Goal: Information Seeking & Learning: Compare options

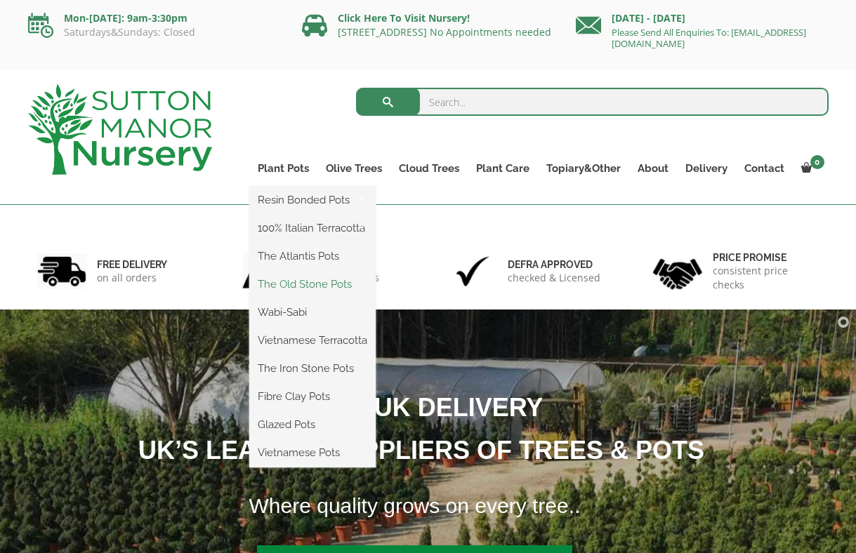
click at [300, 294] on link "The Old Stone Pots" at bounding box center [312, 284] width 126 height 21
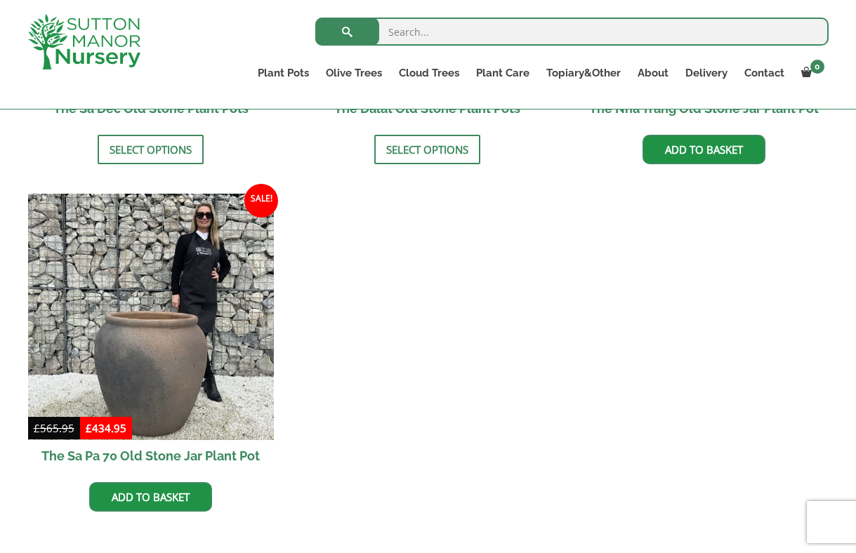
scroll to position [1139, 0]
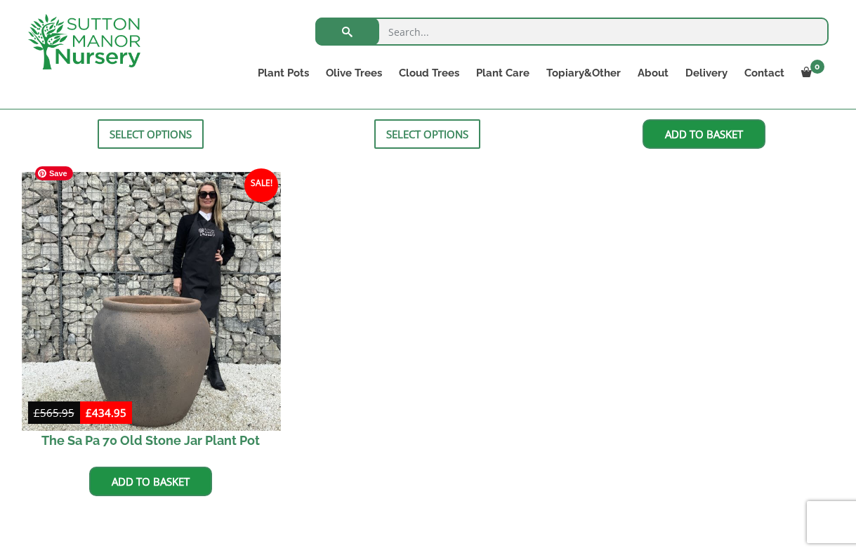
click at [170, 334] on img at bounding box center [151, 301] width 258 height 258
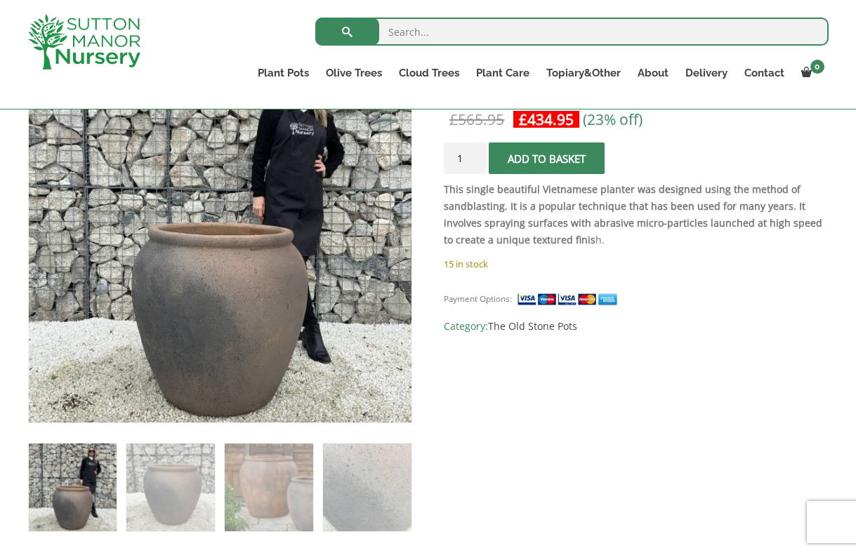
scroll to position [303, 0]
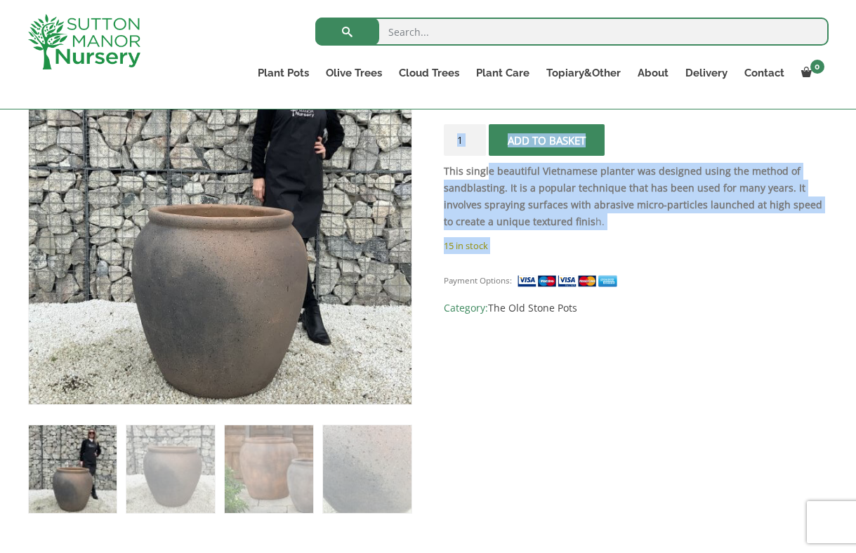
drag, startPoint x: 488, startPoint y: 168, endPoint x: 625, endPoint y: 258, distance: 164.2
click at [625, 258] on div "The Sa Pa 70 Old Stone Jar Plant Pot £ 565.95 Original price was: £565.95. £ 43…" at bounding box center [636, 169] width 384 height 296
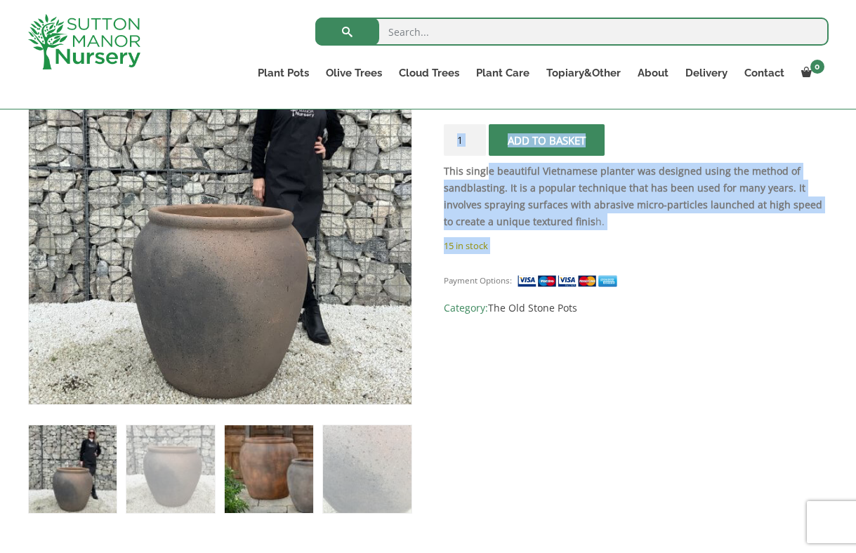
click at [252, 474] on img at bounding box center [269, 470] width 88 height 88
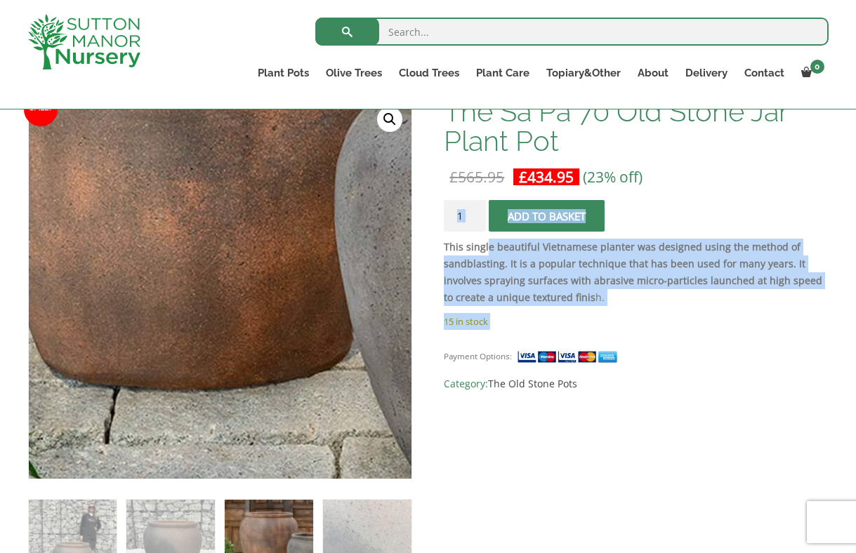
scroll to position [214, 0]
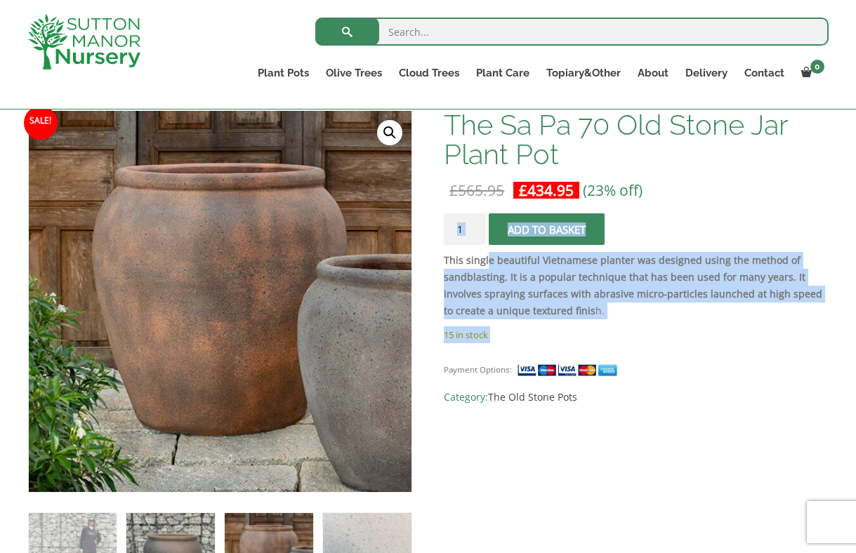
click at [176, 530] on img at bounding box center [170, 557] width 88 height 88
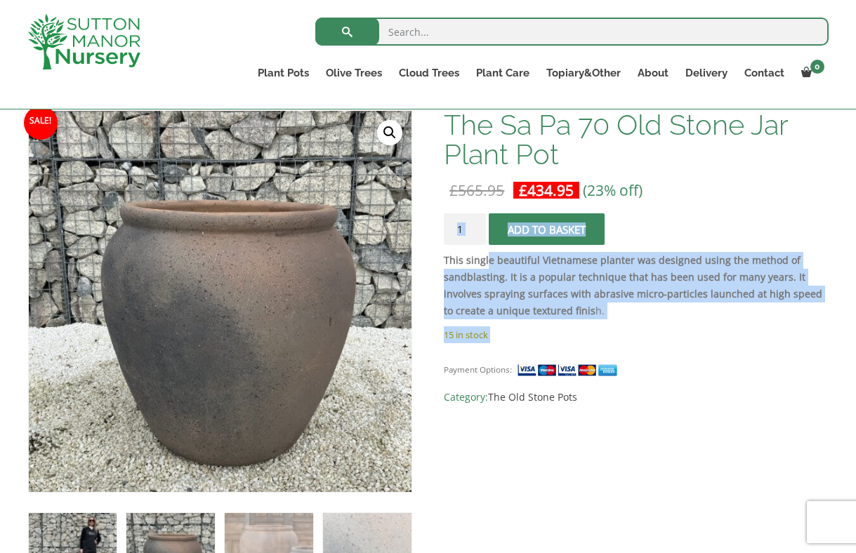
click at [114, 534] on img at bounding box center [73, 557] width 88 height 88
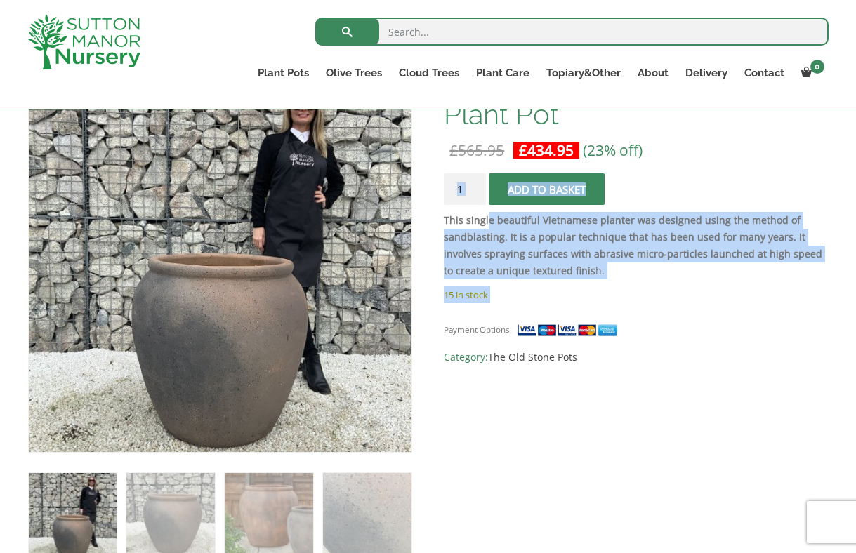
scroll to position [250, 0]
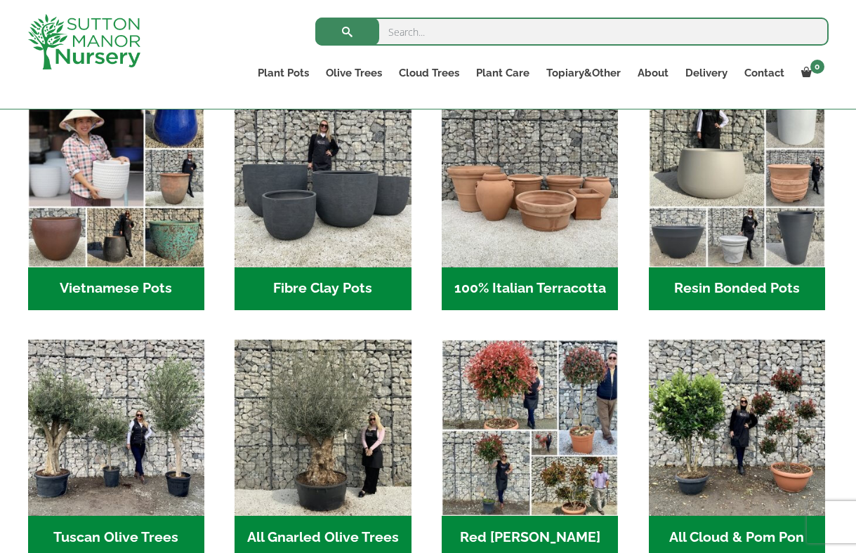
scroll to position [389, 0]
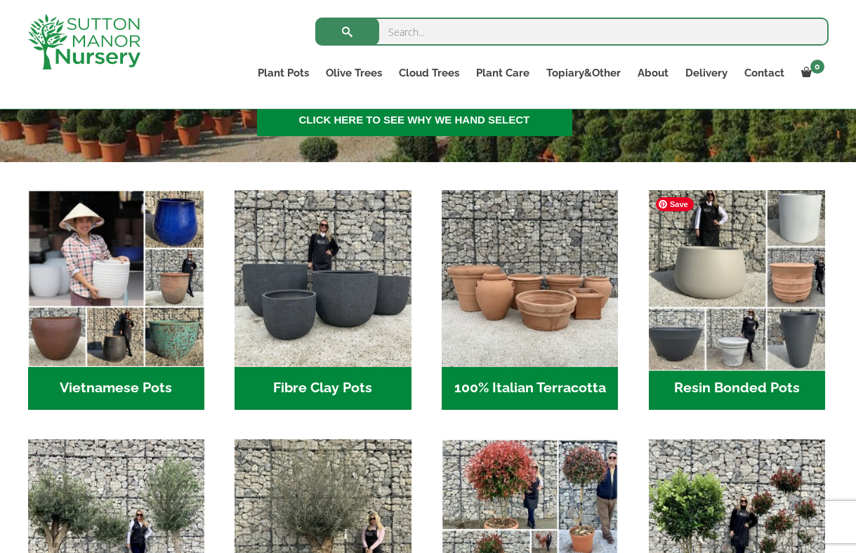
click at [725, 293] on img "Visit product category Resin Bonded Pots" at bounding box center [736, 278] width 185 height 185
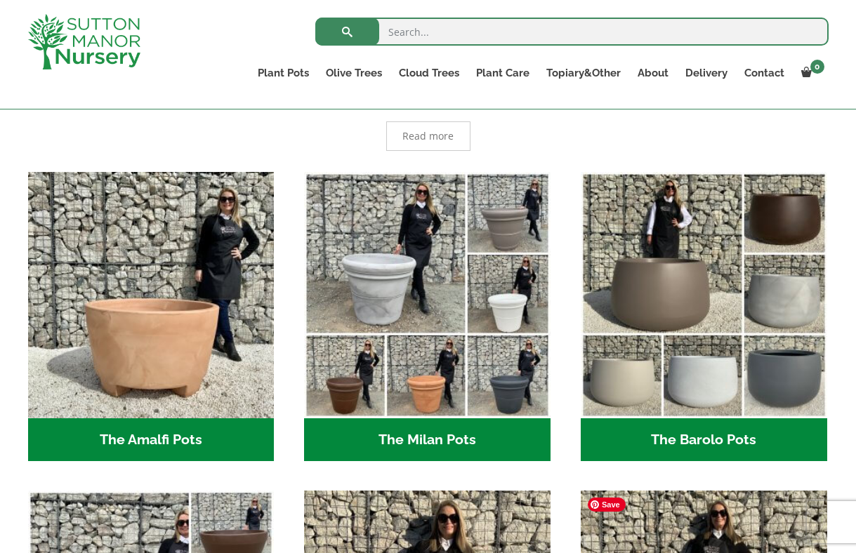
scroll to position [277, 0]
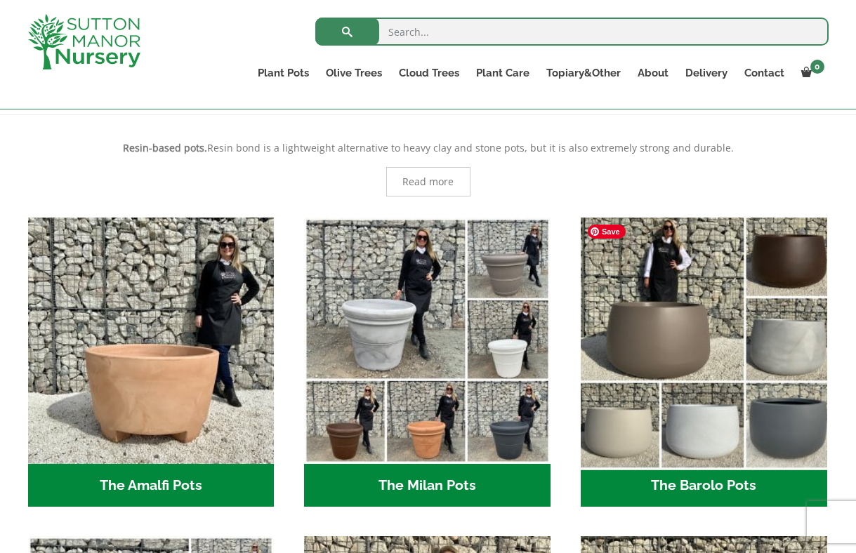
click at [668, 323] on img "Visit product category The Barolo Pots" at bounding box center [703, 340] width 258 height 258
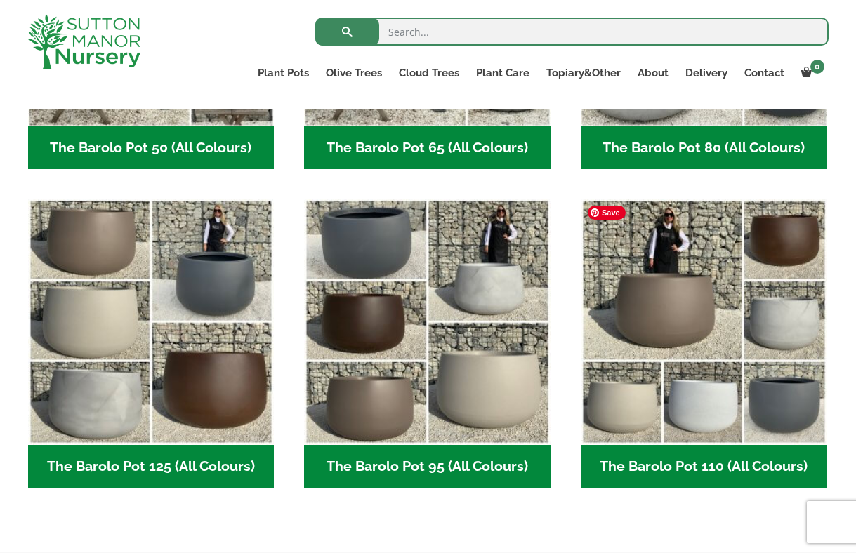
scroll to position [601, 0]
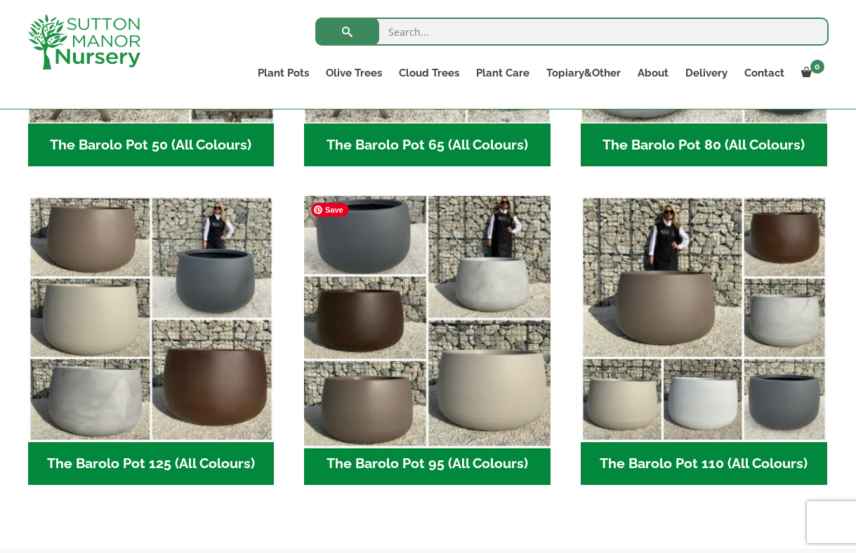
click at [418, 356] on img "Visit product category The Barolo Pot 95 (All Colours)" at bounding box center [427, 319] width 258 height 258
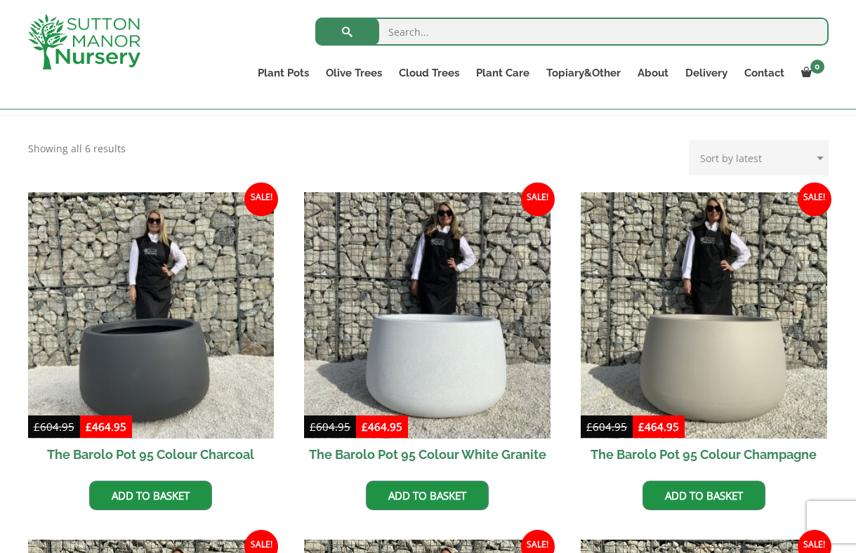
scroll to position [252, 0]
